Goal: Task Accomplishment & Management: Manage account settings

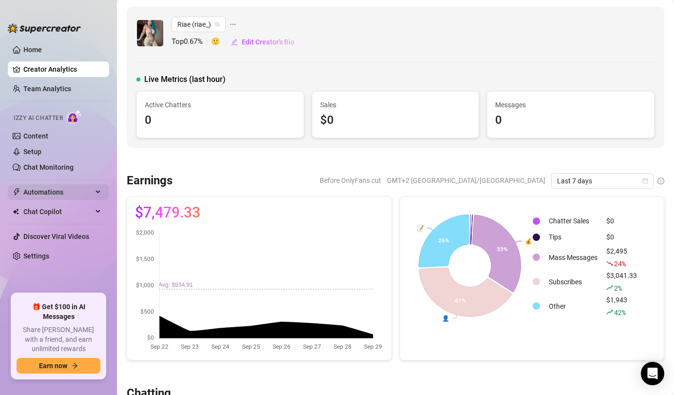
click at [35, 195] on span "Automations" at bounding box center [57, 192] width 69 height 16
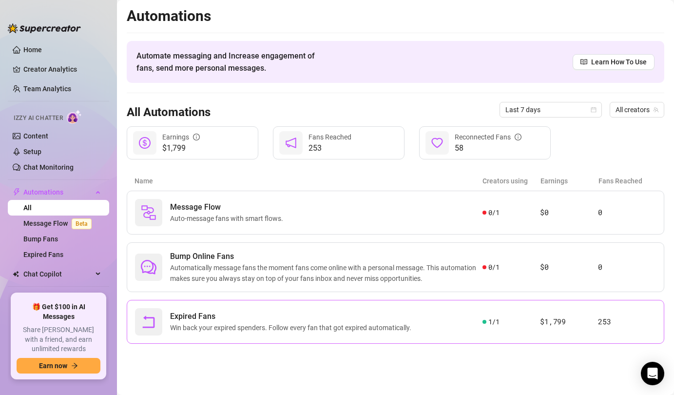
click at [405, 320] on span "Expired Fans" at bounding box center [292, 316] width 245 height 12
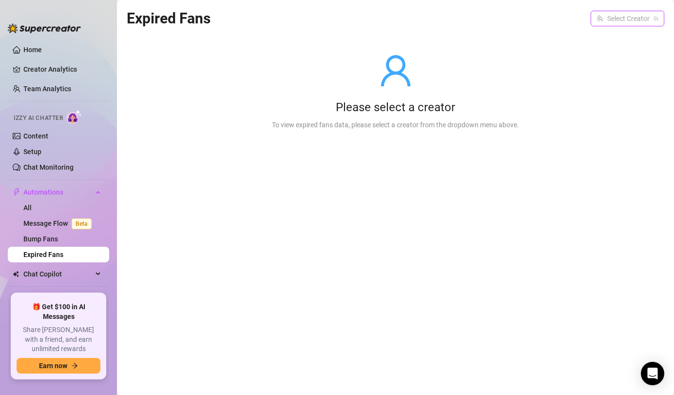
click at [637, 20] on input "search" at bounding box center [622, 18] width 53 height 15
click at [626, 42] on span "Riae" at bounding box center [619, 38] width 13 height 11
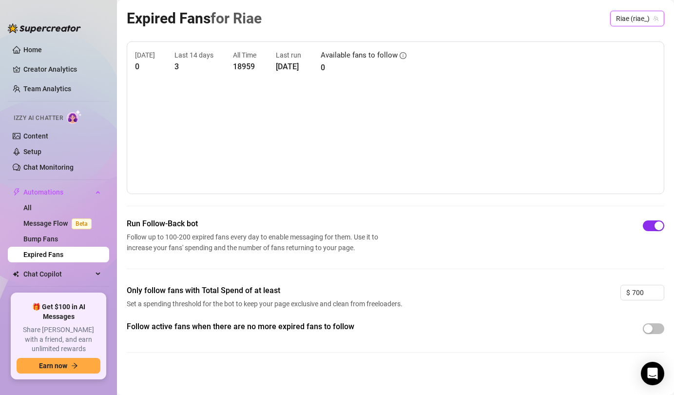
click at [649, 225] on span "button" at bounding box center [653, 225] width 21 height 11
click at [48, 133] on link "Content" at bounding box center [35, 136] width 25 height 8
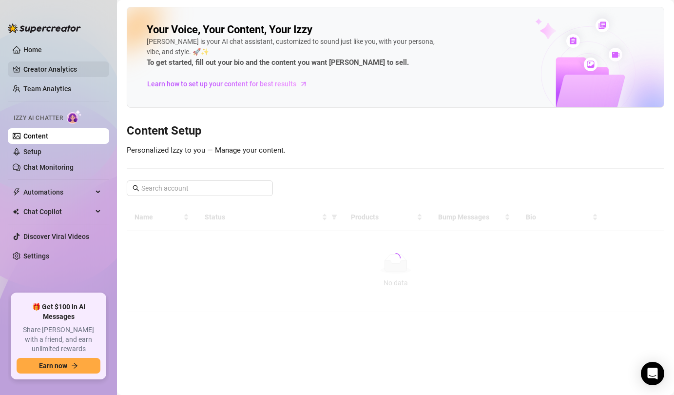
click at [45, 70] on link "Creator Analytics" at bounding box center [62, 69] width 78 height 16
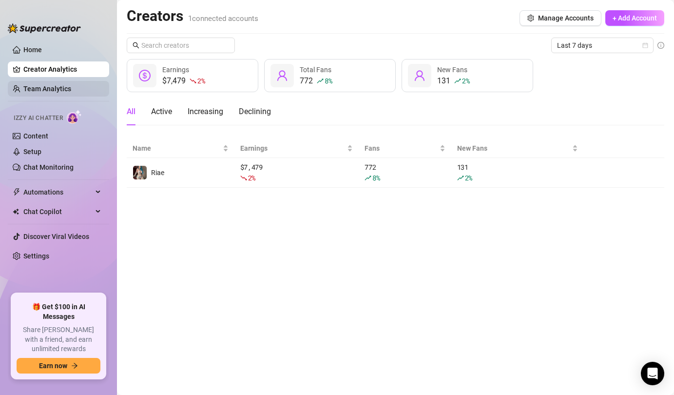
click at [43, 85] on link "Team Analytics" at bounding box center [47, 89] width 48 height 8
